Goal: Book appointment/travel/reservation

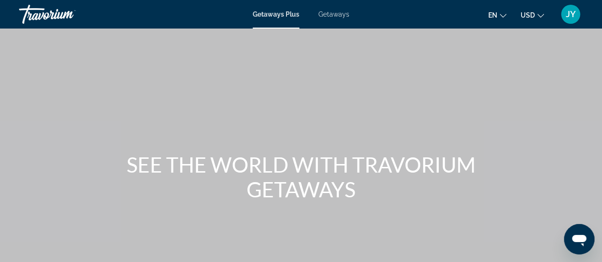
click at [539, 17] on icon "Change currency" at bounding box center [540, 15] width 7 height 7
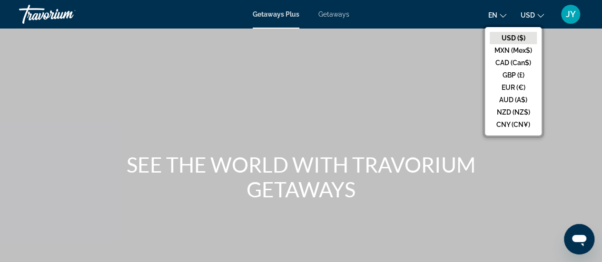
click at [569, 67] on div "Main content" at bounding box center [301, 142] width 602 height 285
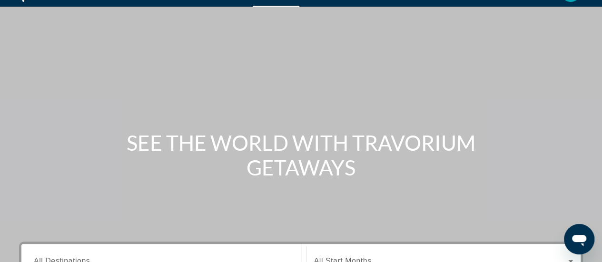
scroll to position [23, 0]
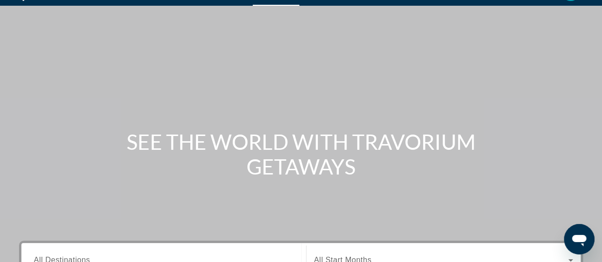
click at [506, 247] on div "Search widget" at bounding box center [443, 260] width 259 height 27
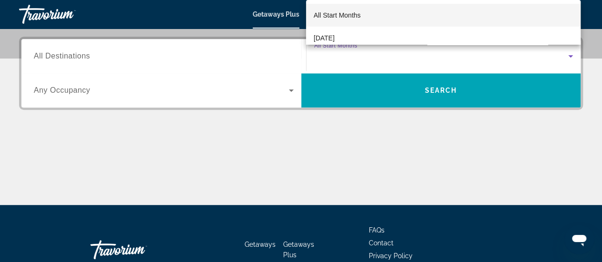
scroll to position [232, 0]
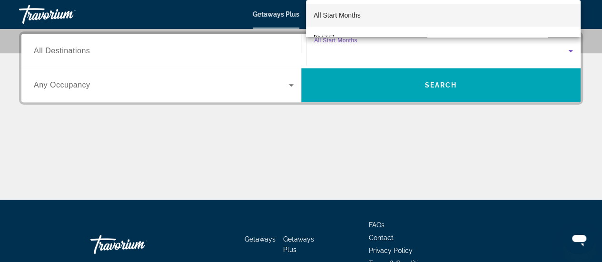
click at [575, 134] on div at bounding box center [301, 131] width 602 height 262
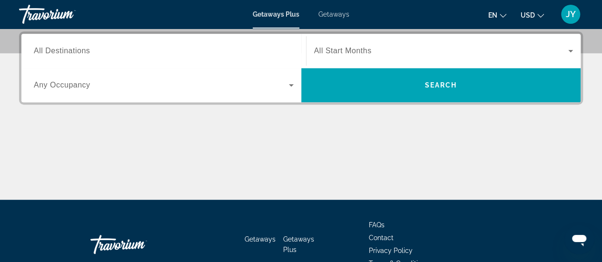
click at [133, 44] on div "Search widget" at bounding box center [164, 51] width 260 height 27
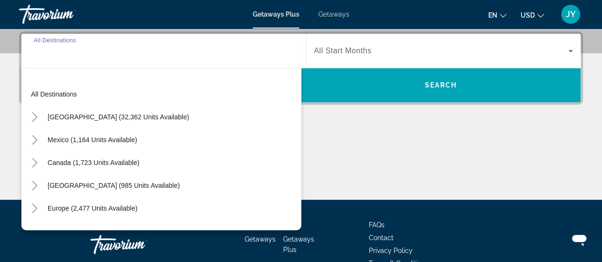
click at [329, 17] on span "Getaways" at bounding box center [333, 14] width 31 height 8
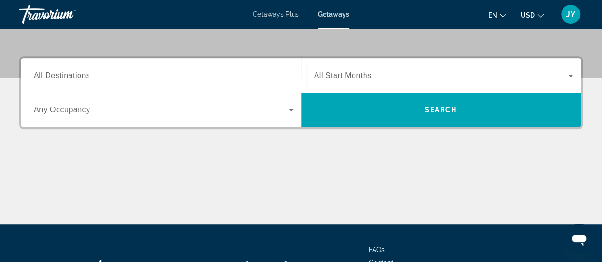
scroll to position [215, 0]
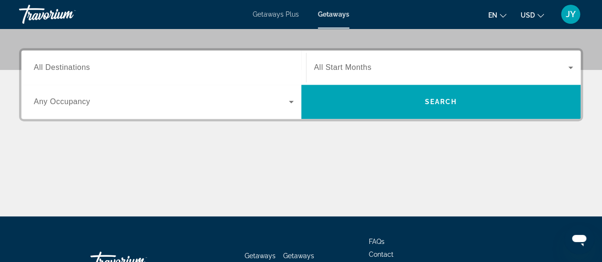
click at [95, 69] on input "Destination All Destinations" at bounding box center [164, 67] width 260 height 11
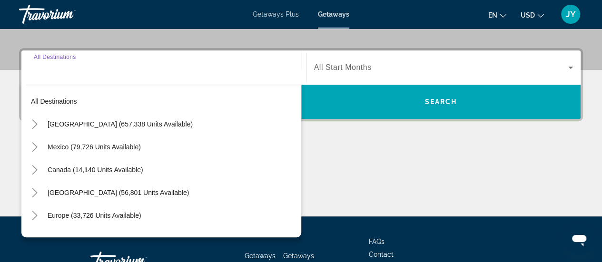
scroll to position [232, 0]
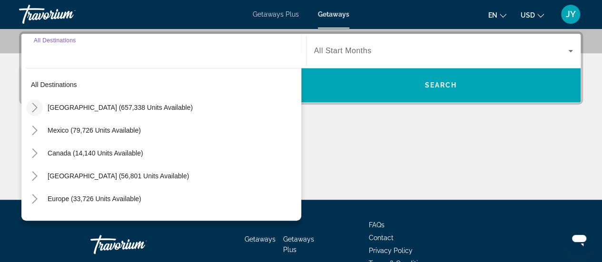
click at [35, 108] on icon "Toggle United States (657,338 units available)" at bounding box center [34, 108] width 5 height 10
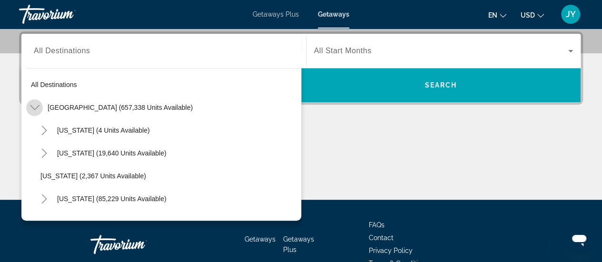
scroll to position [28, 0]
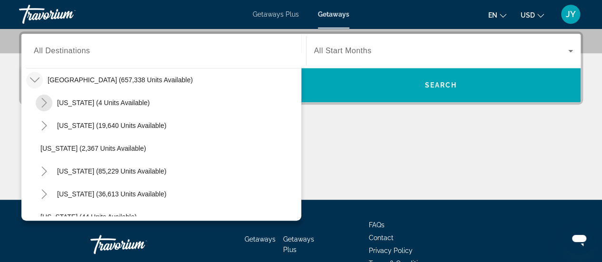
click at [35, 108] on span "Toggle Alabama (4 units available)" at bounding box center [44, 102] width 23 height 23
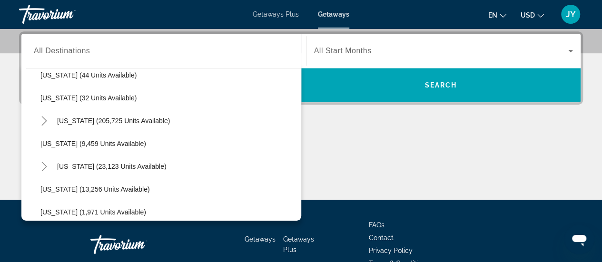
scroll to position [205, 0]
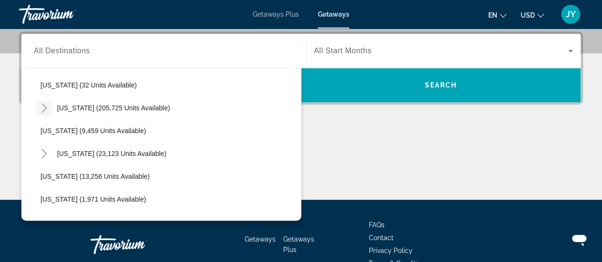
click at [44, 105] on icon "Toggle Florida (205,725 units available)" at bounding box center [44, 108] width 10 height 10
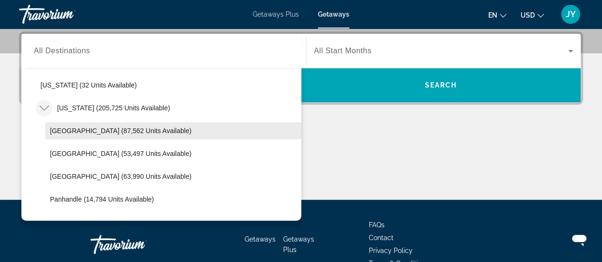
click at [68, 130] on span "[GEOGRAPHIC_DATA] (87,562 units available)" at bounding box center [120, 131] width 141 height 8
type input "**********"
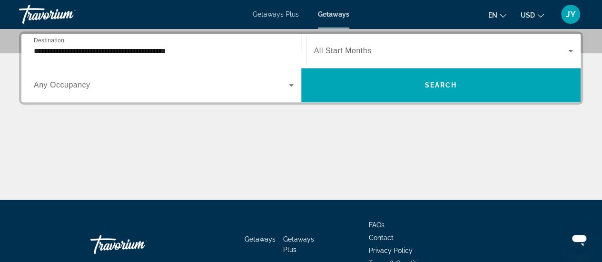
click at [68, 130] on div "Main content" at bounding box center [301, 163] width 564 height 71
click at [331, 59] on div "Search widget" at bounding box center [443, 51] width 259 height 27
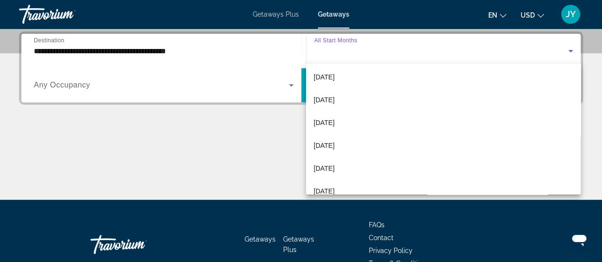
scroll to position [57, 0]
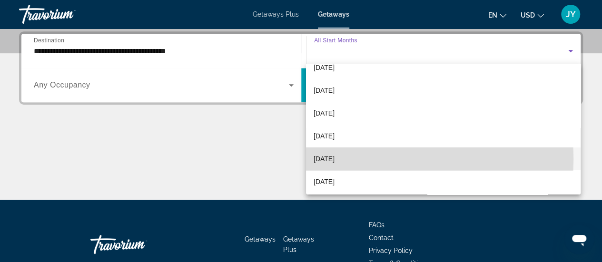
click at [314, 159] on span "[DATE]" at bounding box center [323, 158] width 21 height 11
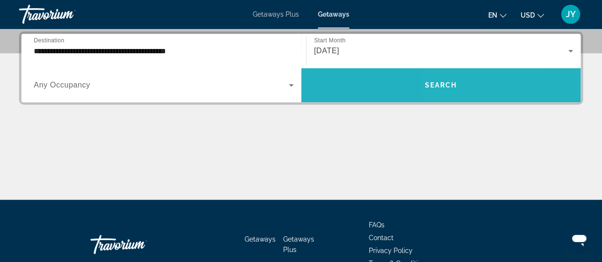
click at [493, 86] on span "Search widget" at bounding box center [441, 85] width 280 height 23
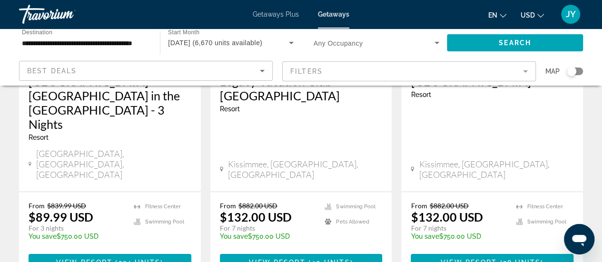
scroll to position [1370, 0]
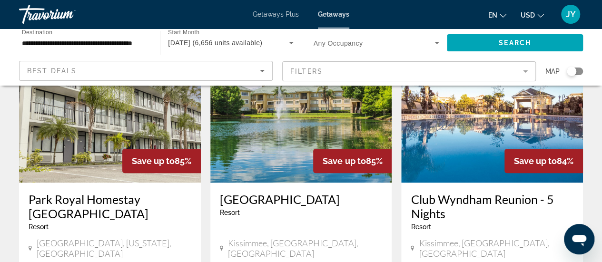
scroll to position [139, 0]
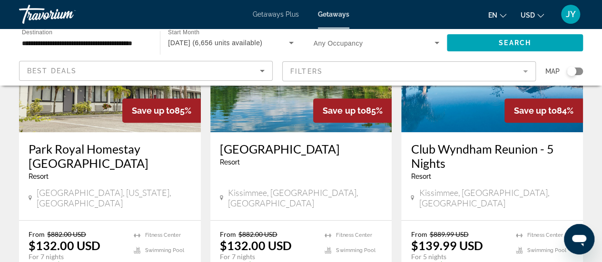
click at [324, 69] on mat-form-field "Filters" at bounding box center [409, 71] width 254 height 20
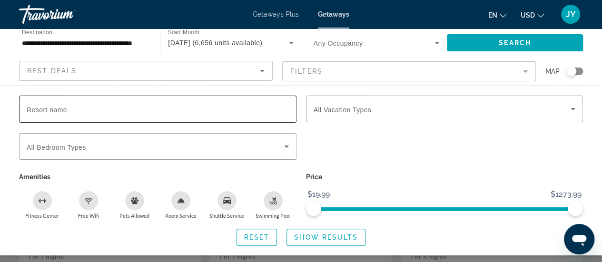
click at [110, 117] on div "Search widget" at bounding box center [158, 109] width 262 height 27
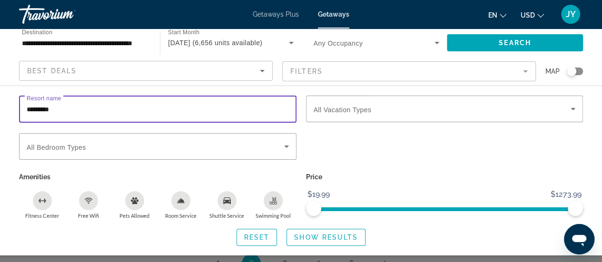
scroll to position [1376, 0]
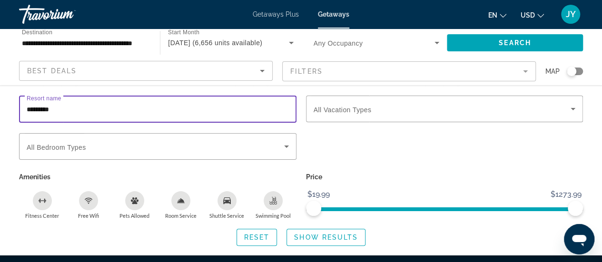
type input "*********"
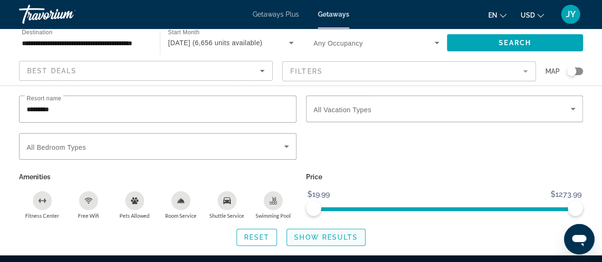
click at [331, 239] on span "Show Results" at bounding box center [326, 238] width 64 height 8
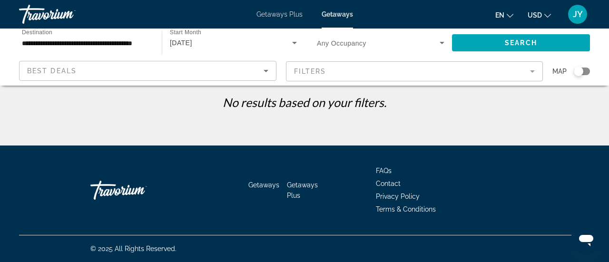
click at [339, 72] on mat-form-field "Filters" at bounding box center [414, 71] width 257 height 20
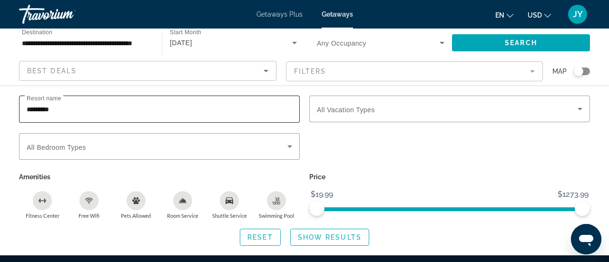
click at [88, 111] on input "*********" at bounding box center [159, 109] width 265 height 11
type input "*"
click at [582, 109] on icon "Search widget" at bounding box center [579, 108] width 11 height 11
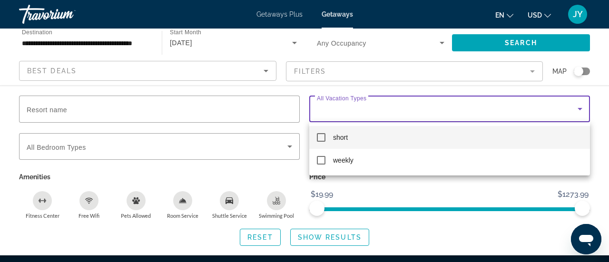
click at [582, 109] on div at bounding box center [304, 131] width 609 height 262
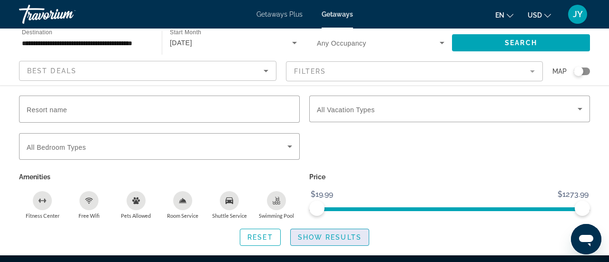
click at [341, 237] on span "Show Results" at bounding box center [330, 238] width 64 height 8
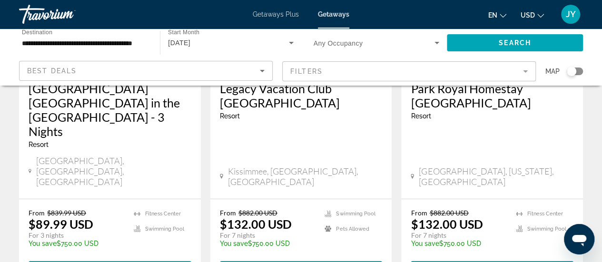
scroll to position [1350, 0]
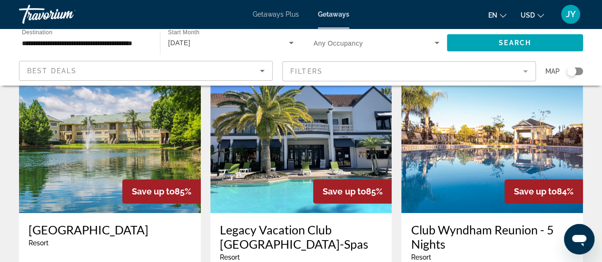
scroll to position [81, 0]
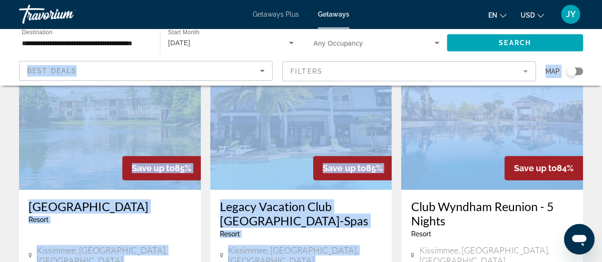
drag, startPoint x: 591, startPoint y: 48, endPoint x: 602, endPoint y: 48, distance: 11.0
click at [602, 48] on html "**********" at bounding box center [301, 50] width 602 height 262
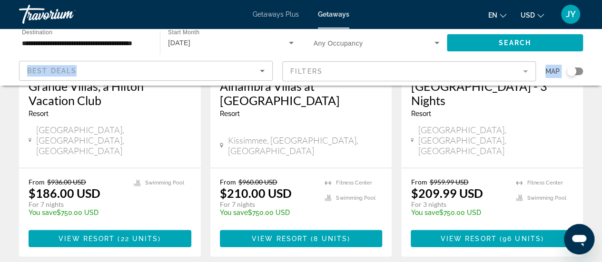
scroll to position [1305, 0]
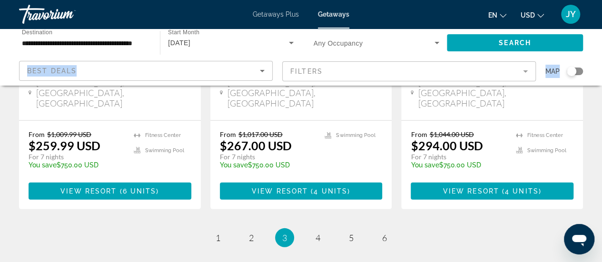
scroll to position [1302, 0]
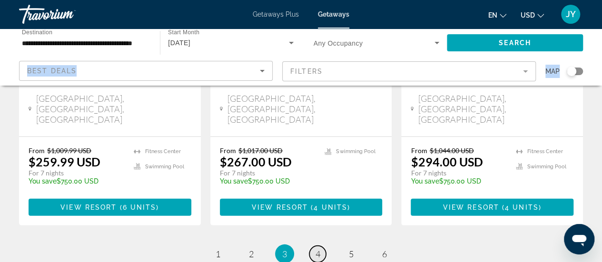
click at [317, 249] on span "4" at bounding box center [317, 254] width 5 height 10
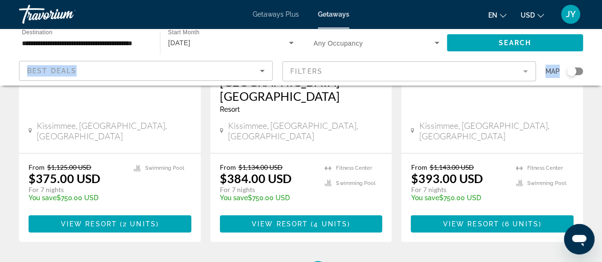
scroll to position [1345, 0]
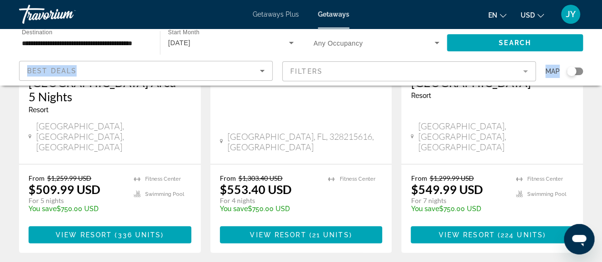
scroll to position [1361, 0]
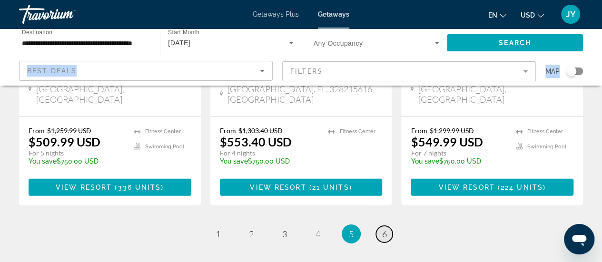
click at [383, 229] on span "6" at bounding box center [384, 234] width 5 height 10
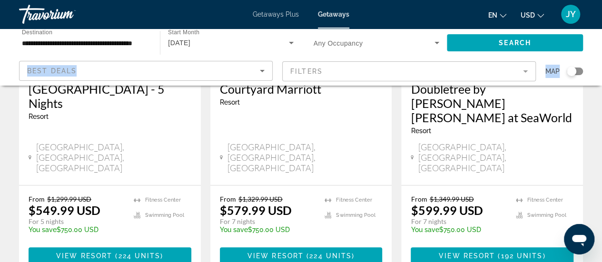
scroll to position [203, 0]
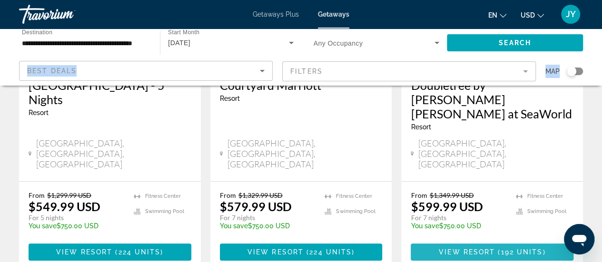
click at [472, 248] on span "View Resort" at bounding box center [467, 252] width 56 height 8
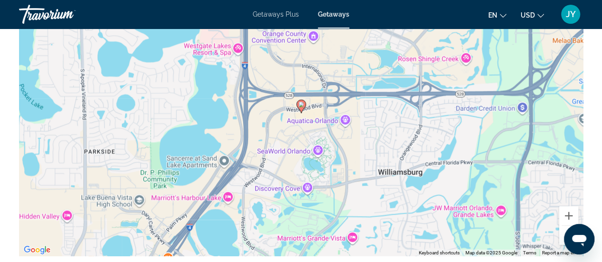
scroll to position [1307, 0]
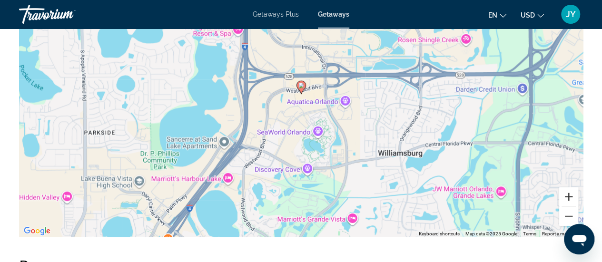
click at [569, 197] on button "Zoom in" at bounding box center [568, 196] width 19 height 19
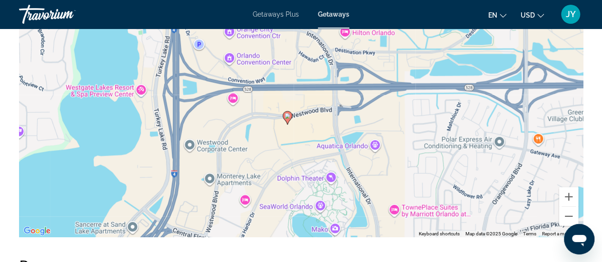
drag, startPoint x: 302, startPoint y: 125, endPoint x: 289, endPoint y: 156, distance: 33.9
click at [289, 156] on div "To activate drag with keyboard, press Alt + Enter. Once in keyboard drag state,…" at bounding box center [301, 94] width 564 height 285
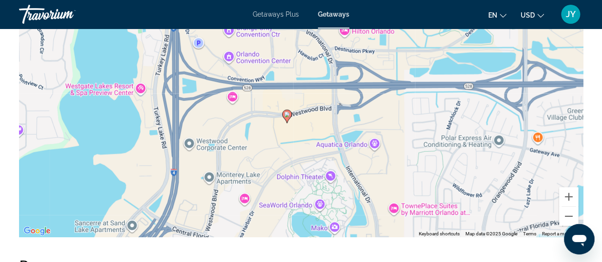
click at [280, 53] on div "To activate drag with keyboard, press Alt + Enter. Once in keyboard drag state,…" at bounding box center [301, 94] width 564 height 285
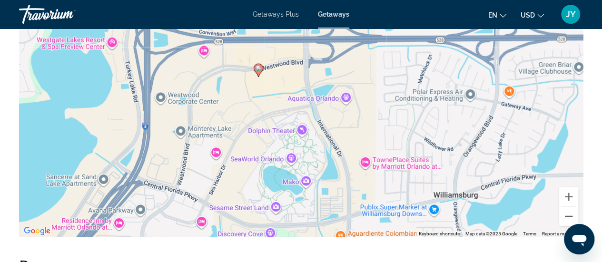
drag, startPoint x: 280, startPoint y: 53, endPoint x: 251, endPoint y: 9, distance: 52.6
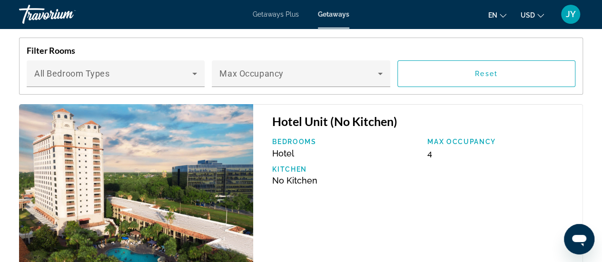
scroll to position [1611, 0]
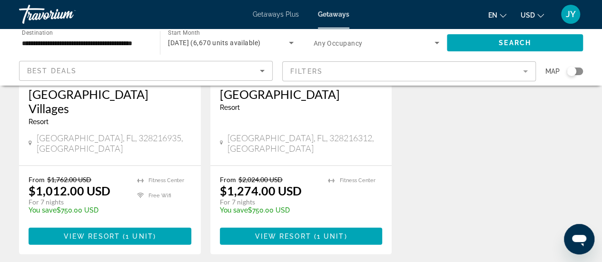
scroll to position [1313, 0]
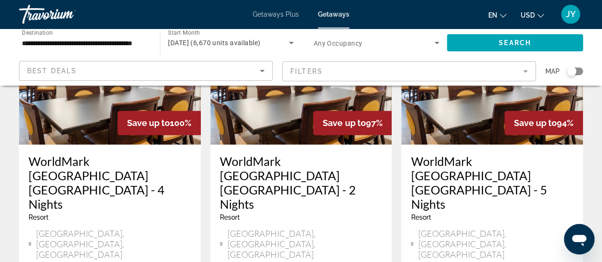
scroll to position [533, 0]
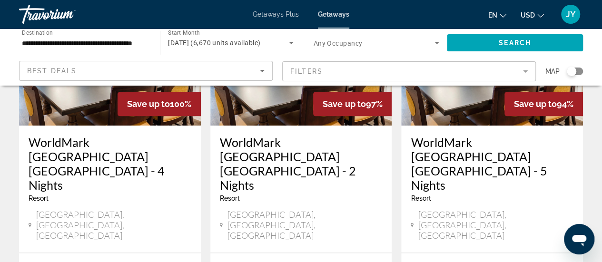
click at [0, 0] on div at bounding box center [0, 0] width 0 height 0
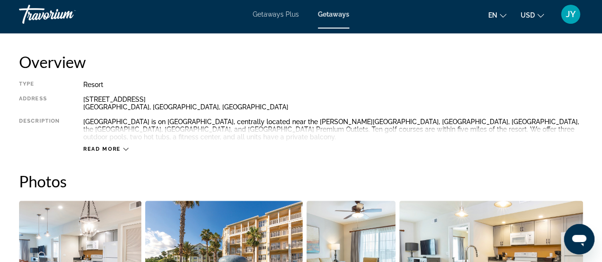
scroll to position [495, 0]
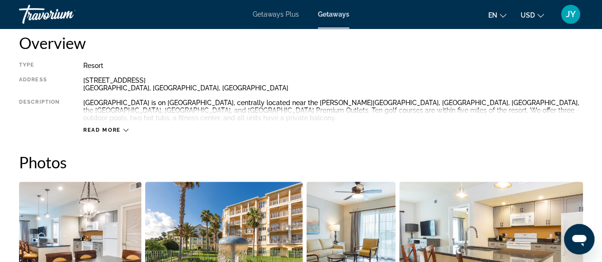
click at [126, 130] on icon "Main content" at bounding box center [125, 129] width 5 height 5
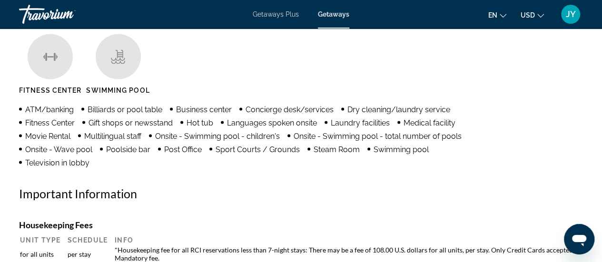
scroll to position [915, 0]
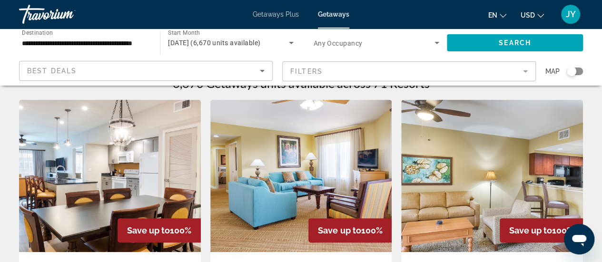
scroll to position [76, 0]
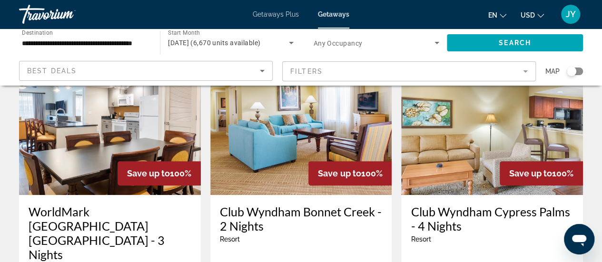
click at [62, 207] on h3 "WorldMark [GEOGRAPHIC_DATA] [GEOGRAPHIC_DATA] - 3 Nights" at bounding box center [110, 233] width 163 height 57
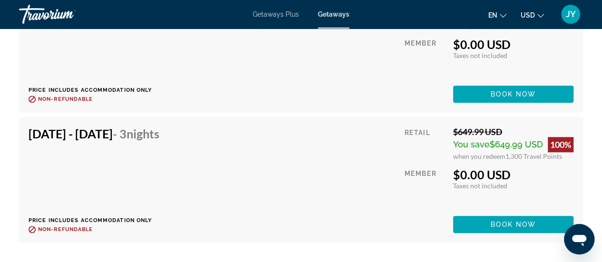
scroll to position [2326, 0]
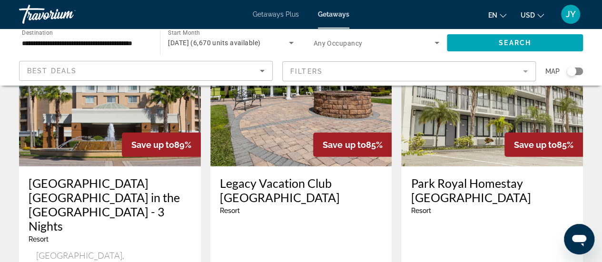
scroll to position [1320, 0]
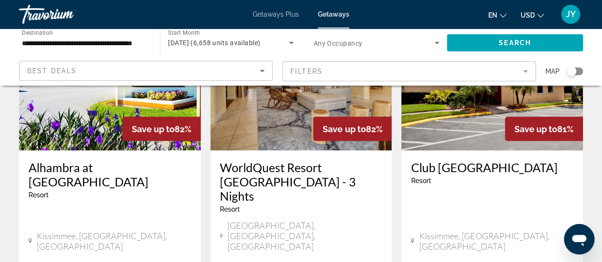
scroll to position [875, 0]
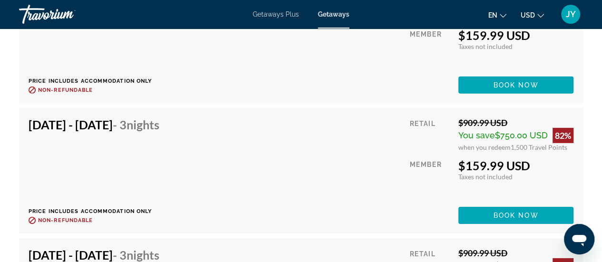
scroll to position [5042, 0]
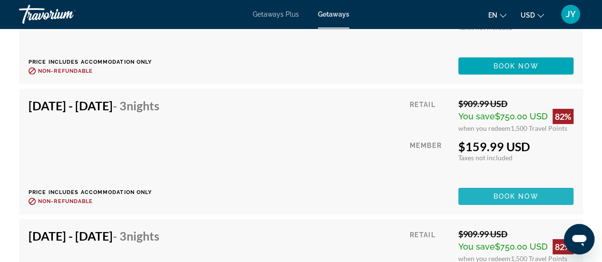
click at [512, 196] on span "Book now" at bounding box center [515, 197] width 45 height 8
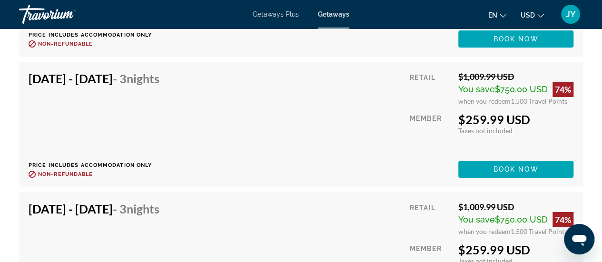
scroll to position [8835, 0]
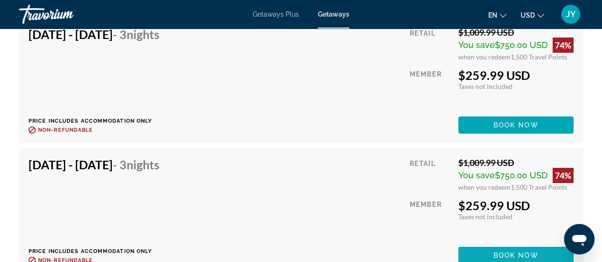
click at [484, 254] on span "Main content" at bounding box center [515, 255] width 115 height 23
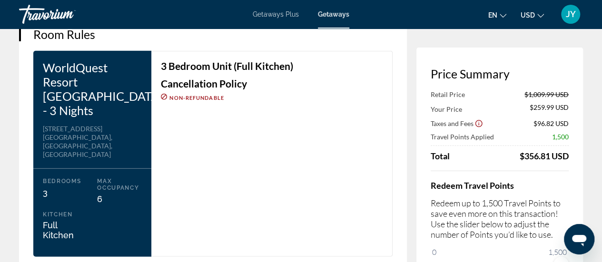
scroll to position [1229, 0]
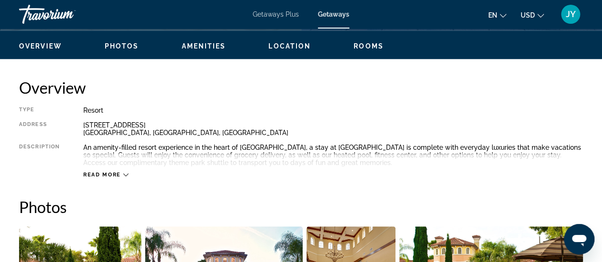
scroll to position [527, 0]
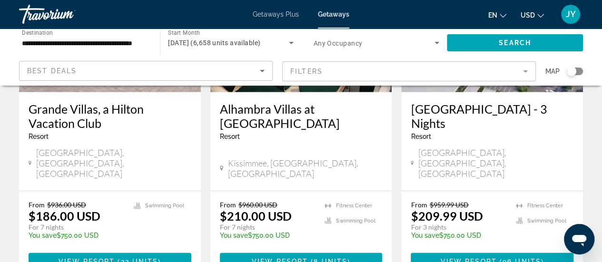
scroll to position [1331, 0]
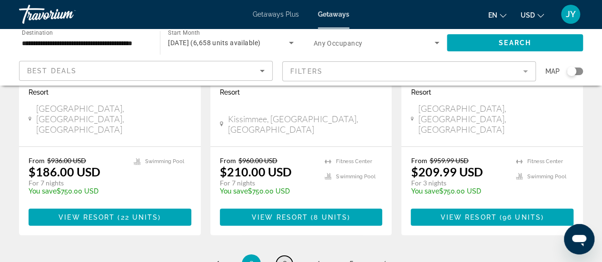
click at [286, 259] on span "3" at bounding box center [284, 264] width 5 height 10
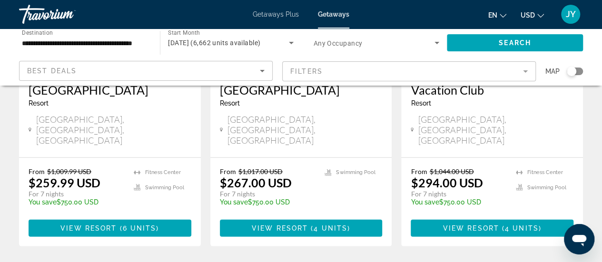
scroll to position [1347, 0]
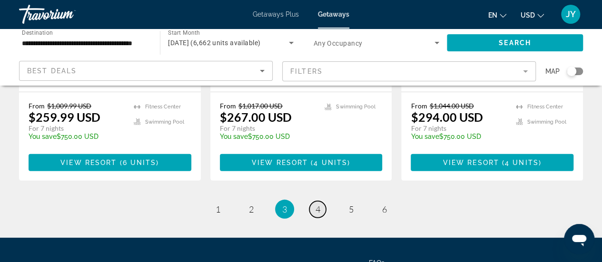
click at [317, 204] on span "4" at bounding box center [317, 209] width 5 height 10
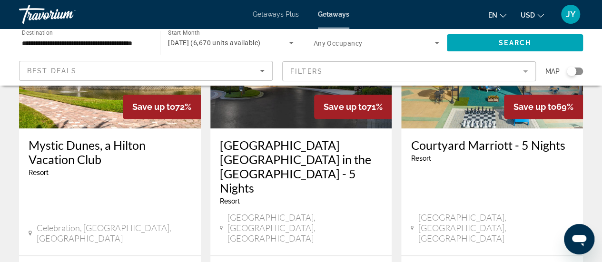
scroll to position [443, 0]
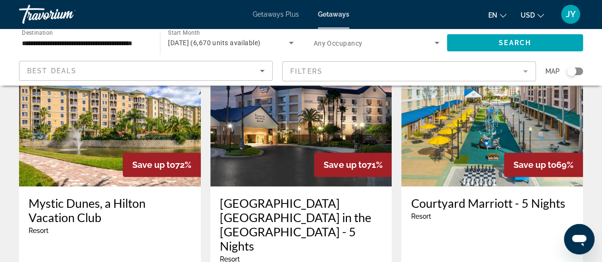
click at [272, 13] on span "Getaways Plus" at bounding box center [276, 14] width 46 height 8
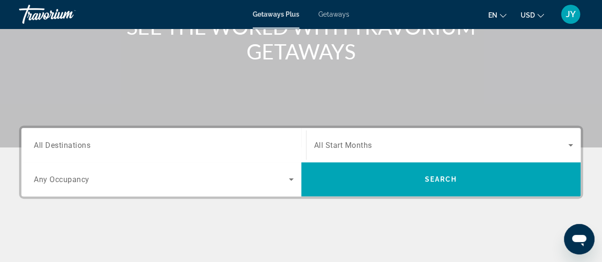
scroll to position [153, 0]
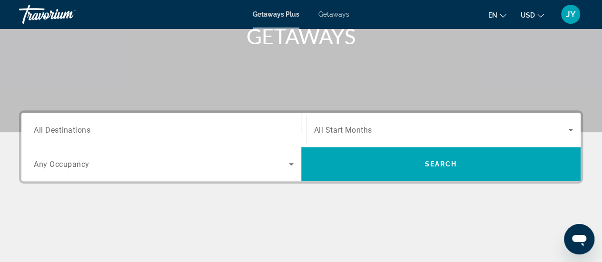
click at [119, 127] on input "Destination All Destinations" at bounding box center [164, 130] width 260 height 11
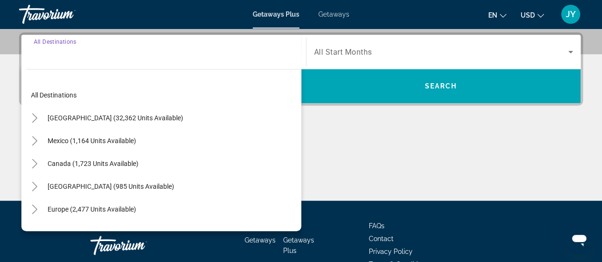
scroll to position [232, 0]
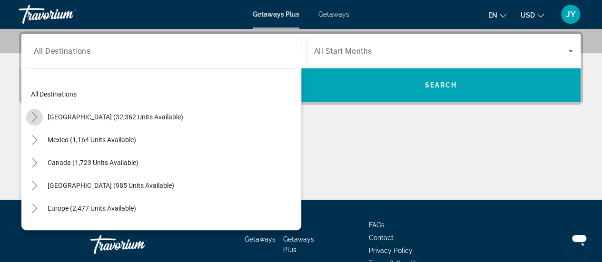
click at [33, 114] on icon "Toggle United States (32,362 units available)" at bounding box center [35, 117] width 10 height 10
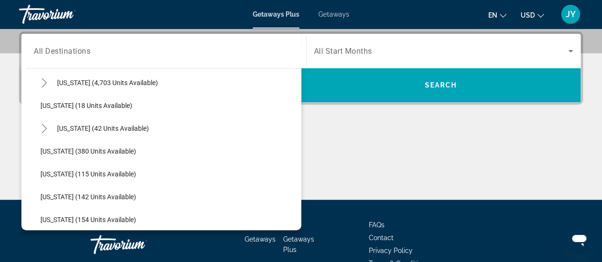
scroll to position [154, 0]
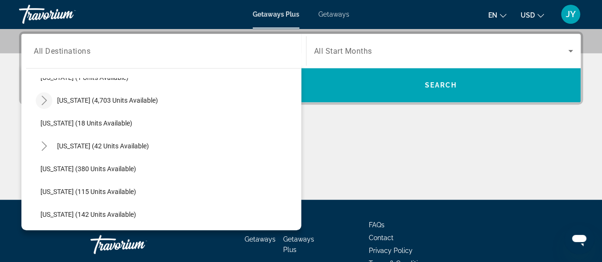
click at [43, 96] on icon "Toggle Florida (4,703 units available)" at bounding box center [44, 101] width 10 height 10
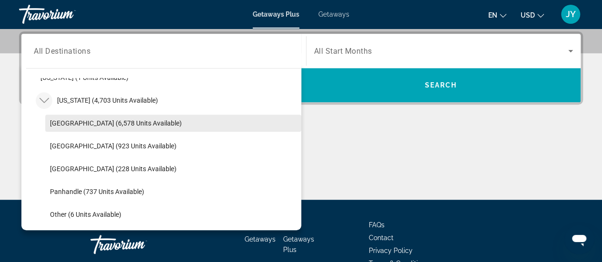
click at [64, 119] on span "[GEOGRAPHIC_DATA] (6,578 units available)" at bounding box center [116, 123] width 132 height 8
type input "**********"
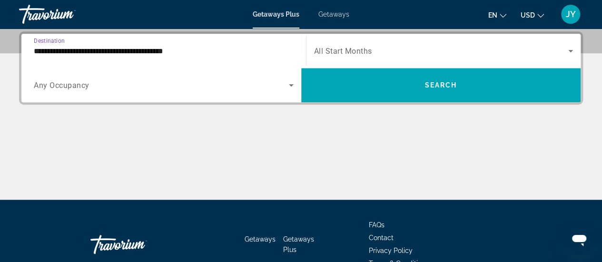
click at [326, 47] on span "All Start Months" at bounding box center [343, 51] width 58 height 9
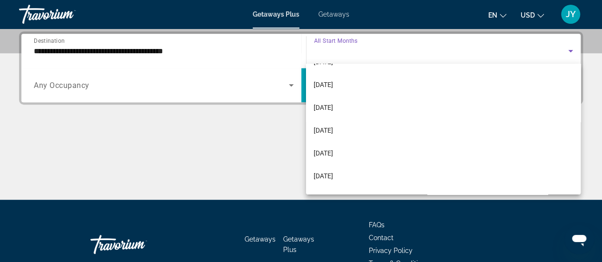
scroll to position [76, 0]
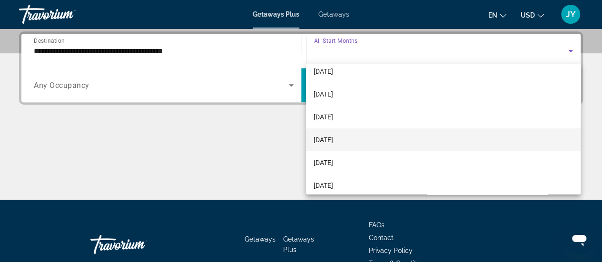
click at [360, 146] on mat-option "[DATE]" at bounding box center [443, 139] width 274 height 23
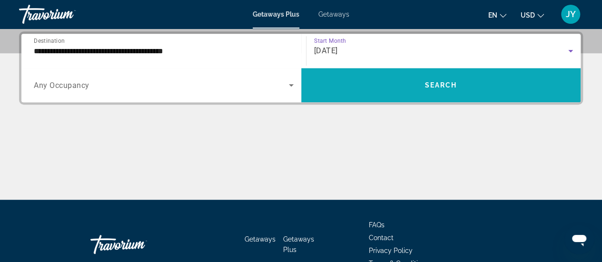
click at [436, 83] on span "Search" at bounding box center [440, 85] width 32 height 8
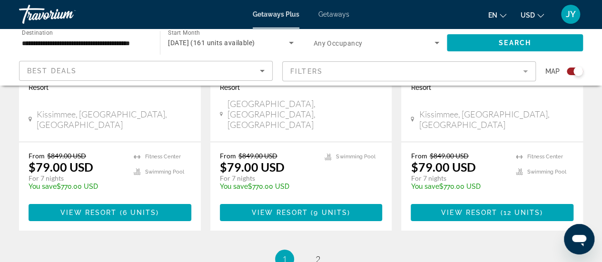
scroll to position [1611, 0]
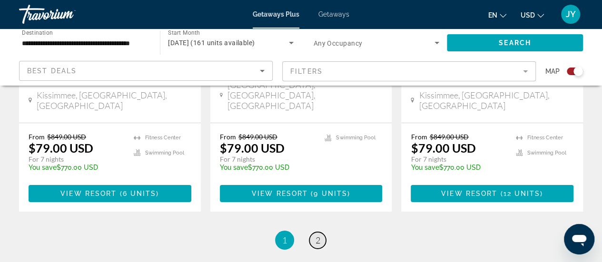
click at [316, 235] on span "2" at bounding box center [317, 240] width 5 height 10
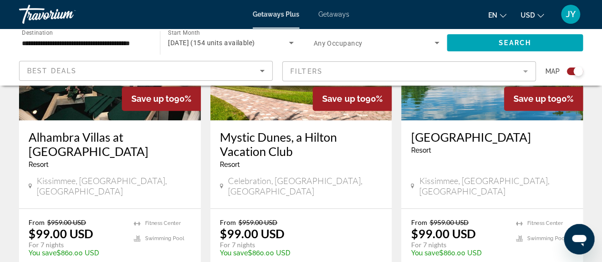
scroll to position [471, 0]
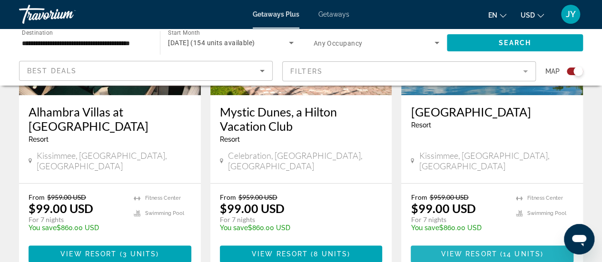
click at [491, 250] on span "View Resort" at bounding box center [469, 254] width 56 height 8
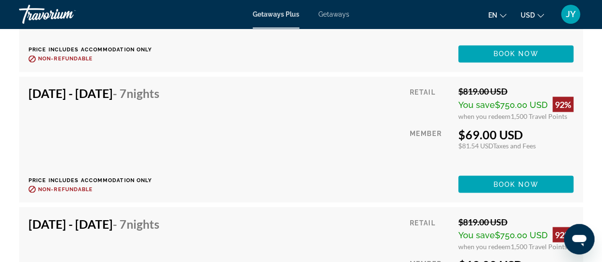
scroll to position [2670, 0]
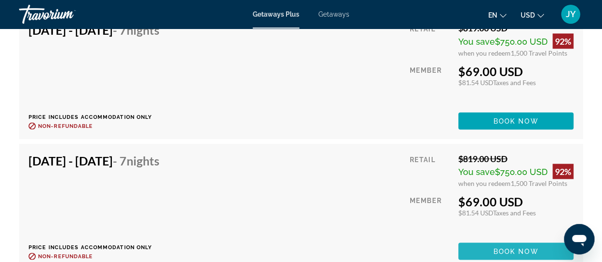
click at [504, 247] on span "Book now" at bounding box center [515, 251] width 45 height 8
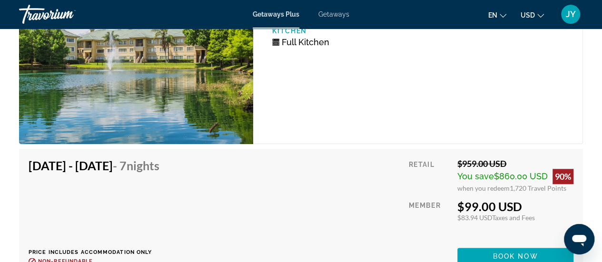
scroll to position [4072, 0]
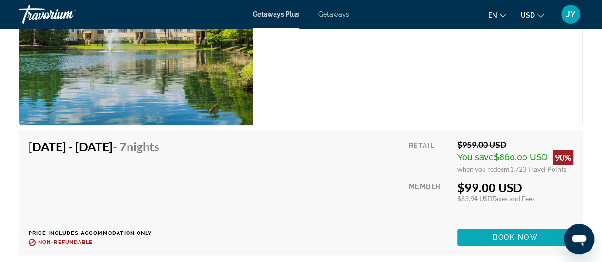
click at [518, 231] on span "Main content" at bounding box center [515, 237] width 116 height 23
click at [0, 0] on div at bounding box center [0, 0] width 0 height 0
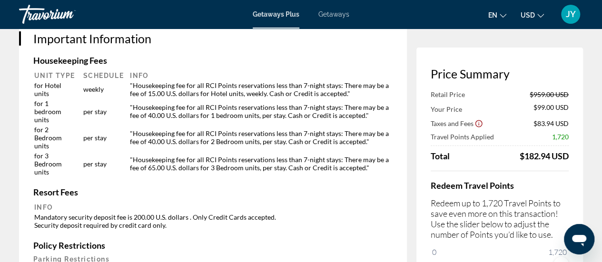
scroll to position [1446, 0]
